Goal: Information Seeking & Learning: Learn about a topic

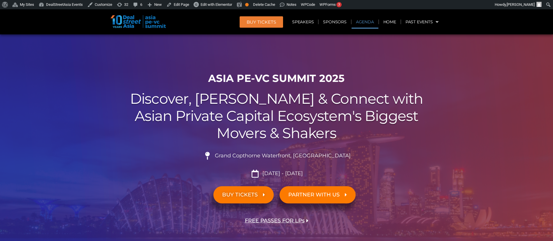
click at [370, 20] on link "Agenda" at bounding box center [364, 21] width 27 height 13
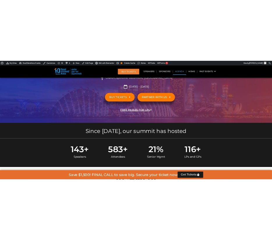
scroll to position [305, 0]
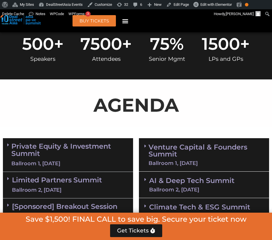
click at [64, 143] on link "Private Equity & Investment Summit Ballroom 1, [DATE]" at bounding box center [69, 155] width 117 height 25
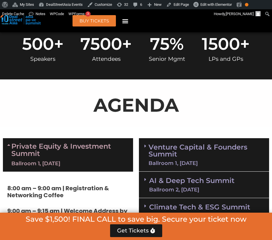
click at [207, 99] on p "AGENDA" at bounding box center [136, 105] width 266 height 28
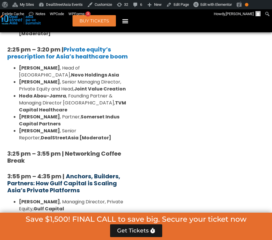
click at [75, 173] on b "Anchors, Builders, Partners: How Gulf Capital is Scaling Asia’s Private Platfor…" at bounding box center [63, 184] width 113 height 22
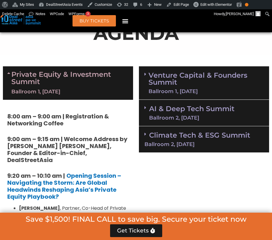
scroll to position [384, 0]
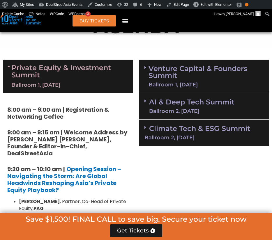
click at [109, 64] on link "Private Equity & Investment Summit Ballroom 1, [DATE]" at bounding box center [69, 76] width 117 height 25
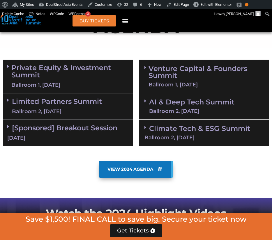
click at [85, 64] on link "Private Equity & Investment Summit Ballroom 1, [DATE]" at bounding box center [69, 76] width 117 height 25
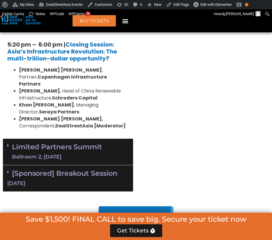
click at [84, 143] on link "Limited Partners [GEOGRAPHIC_DATA] 2, [DATE]" at bounding box center [57, 151] width 90 height 17
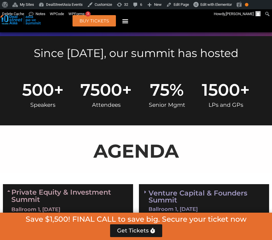
scroll to position [382, 0]
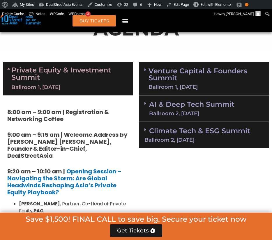
click at [168, 68] on link "Venture Capital & Founders​ Summit Ballroom 1, [DATE]" at bounding box center [206, 79] width 115 height 22
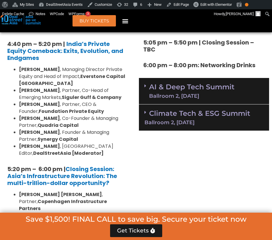
scroll to position [1229, 0]
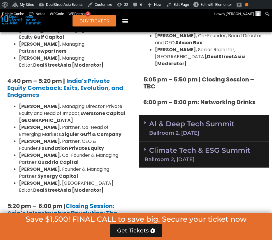
click at [192, 146] on link "Climate Tech & ESG Summit Ballroom 2, [DATE]" at bounding box center [204, 154] width 119 height 16
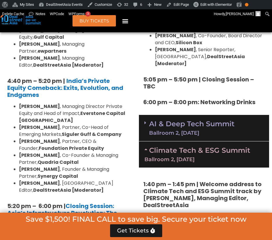
click at [189, 121] on link "AI & Deep Tech Summit Ballroom 2, [DATE]" at bounding box center [191, 128] width 85 height 15
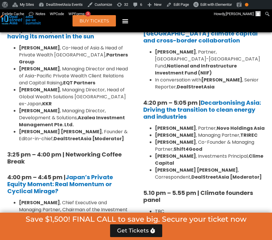
scroll to position [1776, 0]
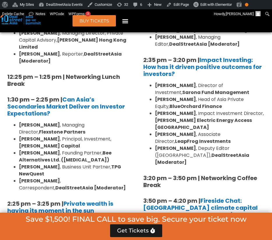
click at [229, 223] on li "[PERSON_NAME] , Partner, [GEOGRAPHIC_DATA]-[GEOGRAPHIC_DATA] Fund, National and…" at bounding box center [210, 237] width 110 height 28
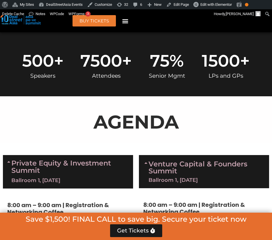
scroll to position [500, 0]
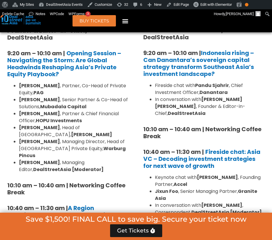
click at [205, 174] on strong "[PERSON_NAME]" at bounding box center [217, 177] width 41 height 7
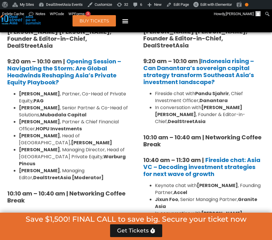
scroll to position [492, 0]
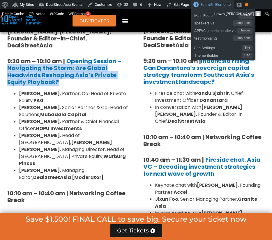
click at [218, 7] on link "Edit with Elementor" at bounding box center [212, 4] width 43 height 9
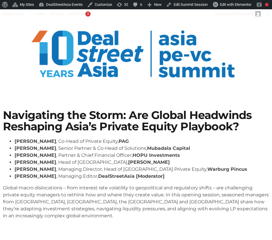
scroll to position [22, 0]
